Goal: Navigation & Orientation: Find specific page/section

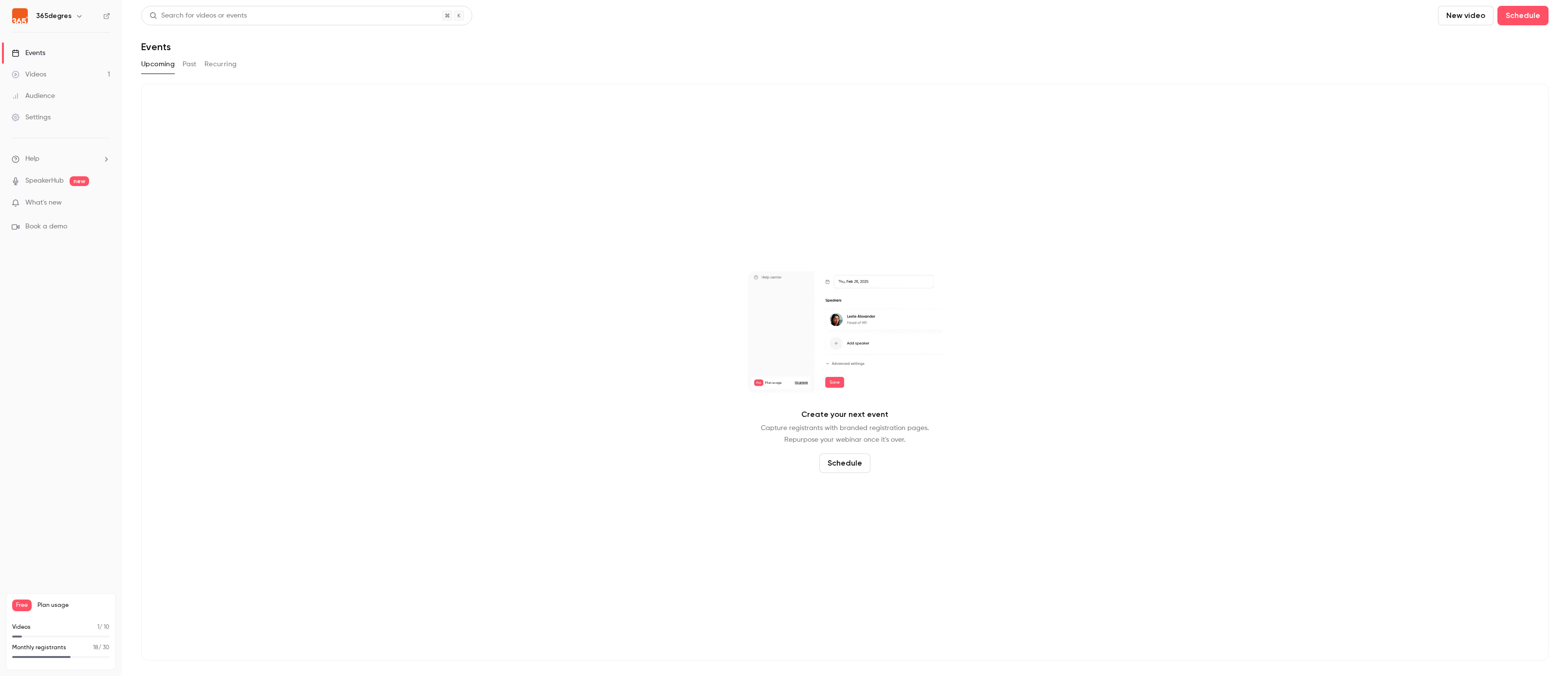
click at [186, 57] on button "Past" at bounding box center [190, 64] width 14 height 16
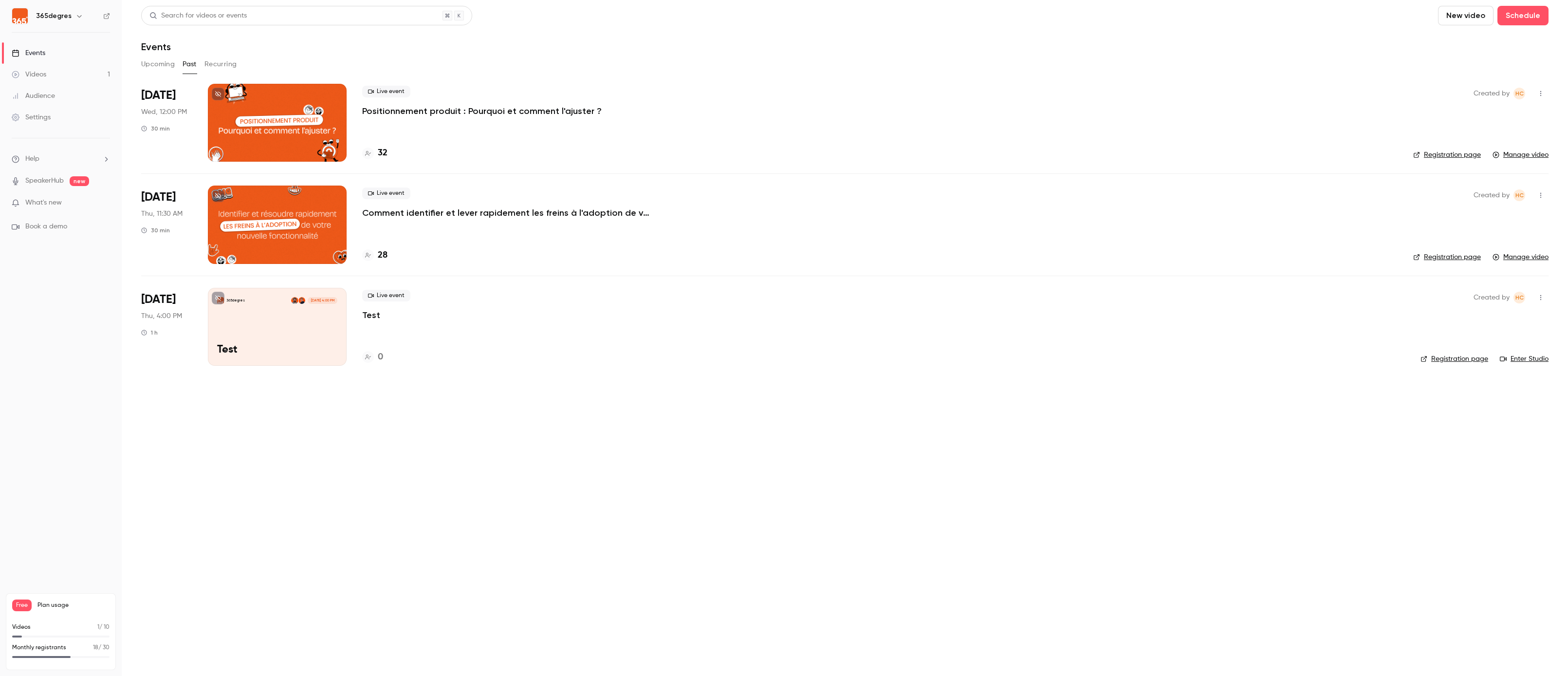
click at [385, 151] on h4 "32" at bounding box center [382, 153] width 10 height 13
